Goal: Find specific page/section: Find specific page/section

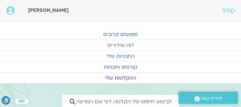
click at [122, 44] on link "לוח שידורים" at bounding box center [120, 45] width 241 height 11
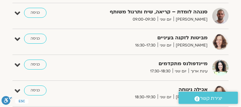
scroll to position [238, 0]
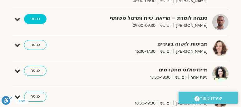
click at [33, 18] on link "כניסה" at bounding box center [35, 19] width 23 height 10
